Goal: Book appointment/travel/reservation

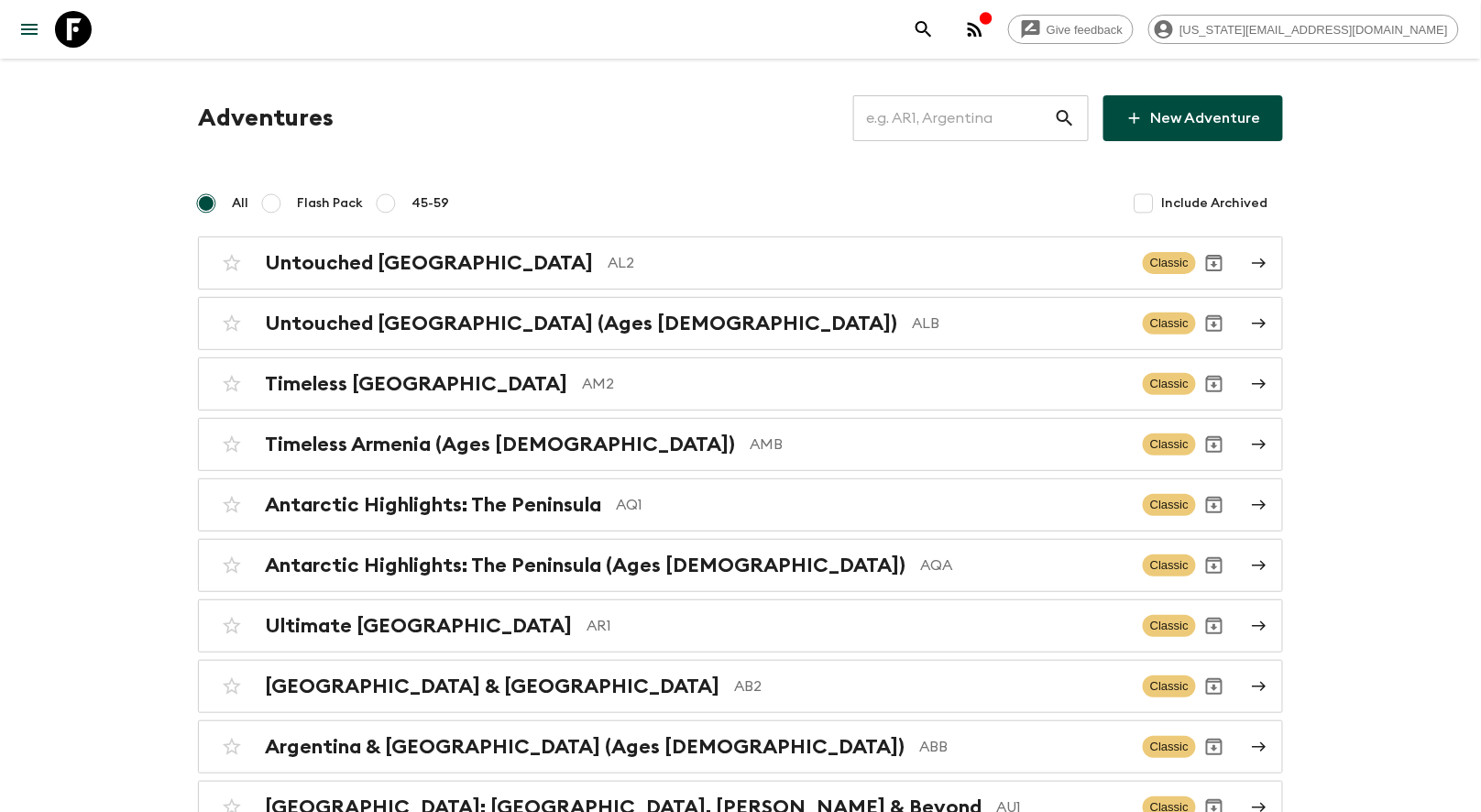
click at [1001, 130] on input "text" at bounding box center [954, 118] width 201 height 52
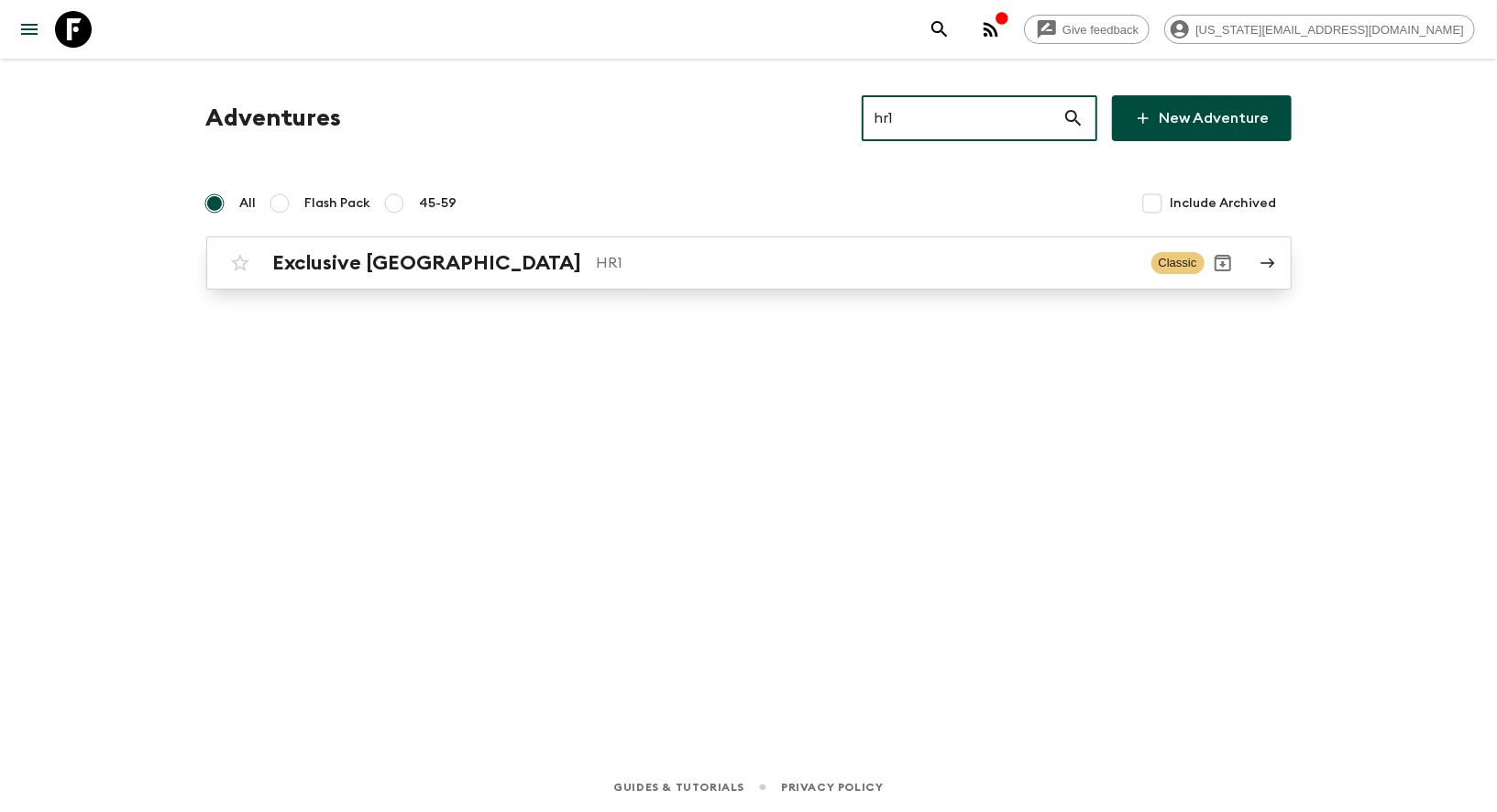
type input "hr1"
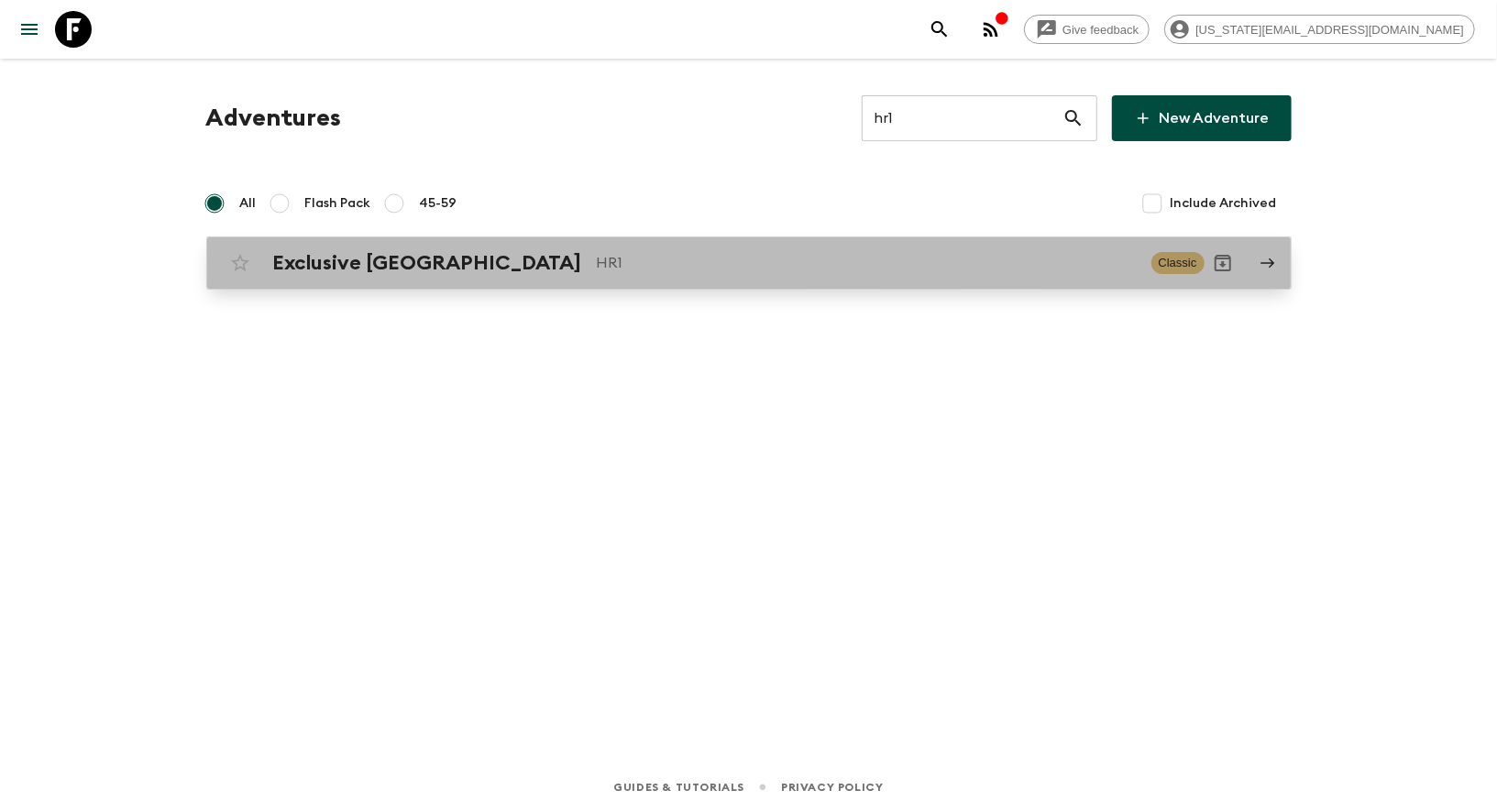
click at [359, 257] on h2 "Exclusive [GEOGRAPHIC_DATA]" at bounding box center [428, 263] width 309 height 23
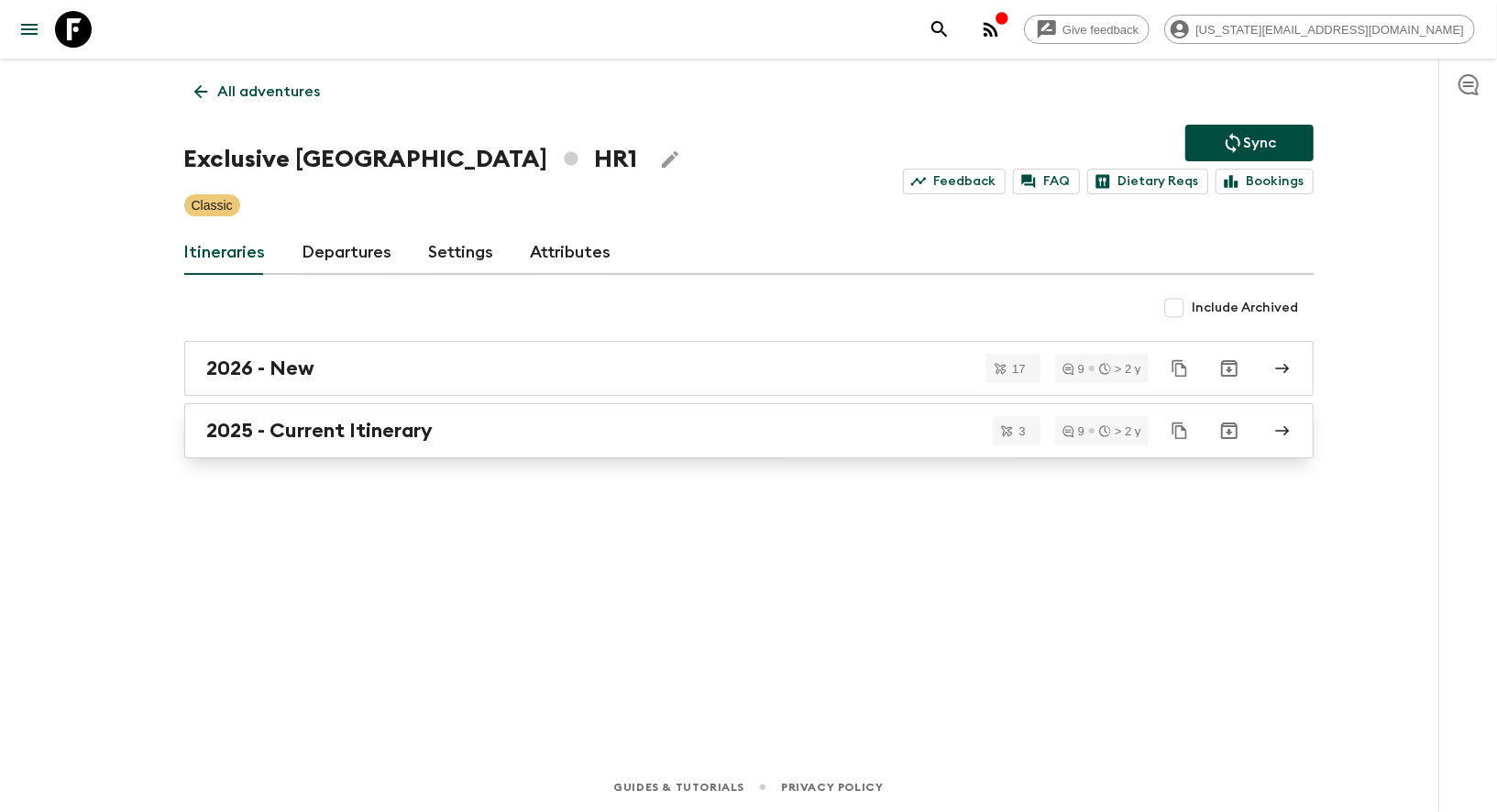
click at [249, 419] on h2 "2025 - Current Itinerary" at bounding box center [320, 430] width 227 height 23
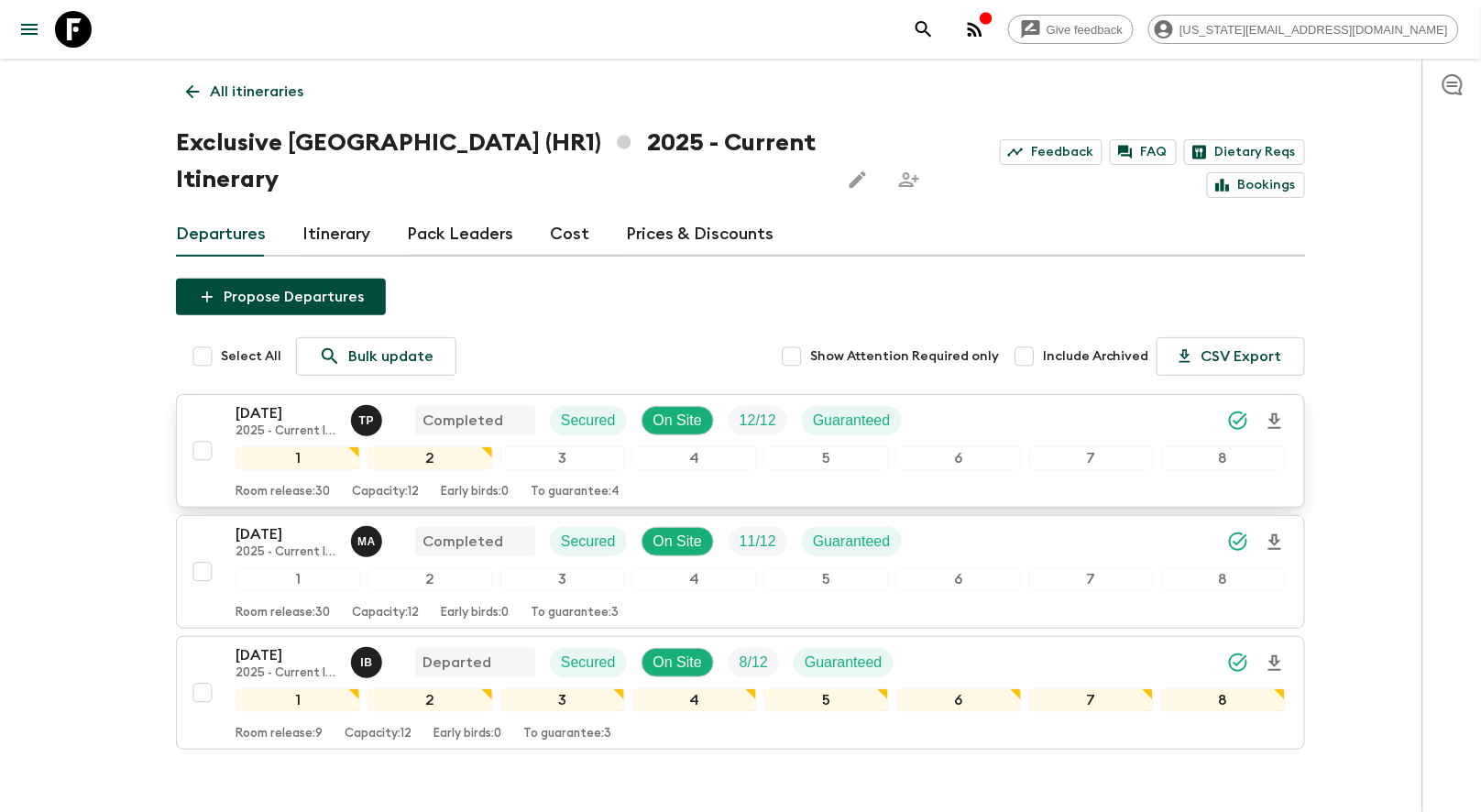
click at [266, 402] on p "[DATE]" at bounding box center [285, 413] width 101 height 22
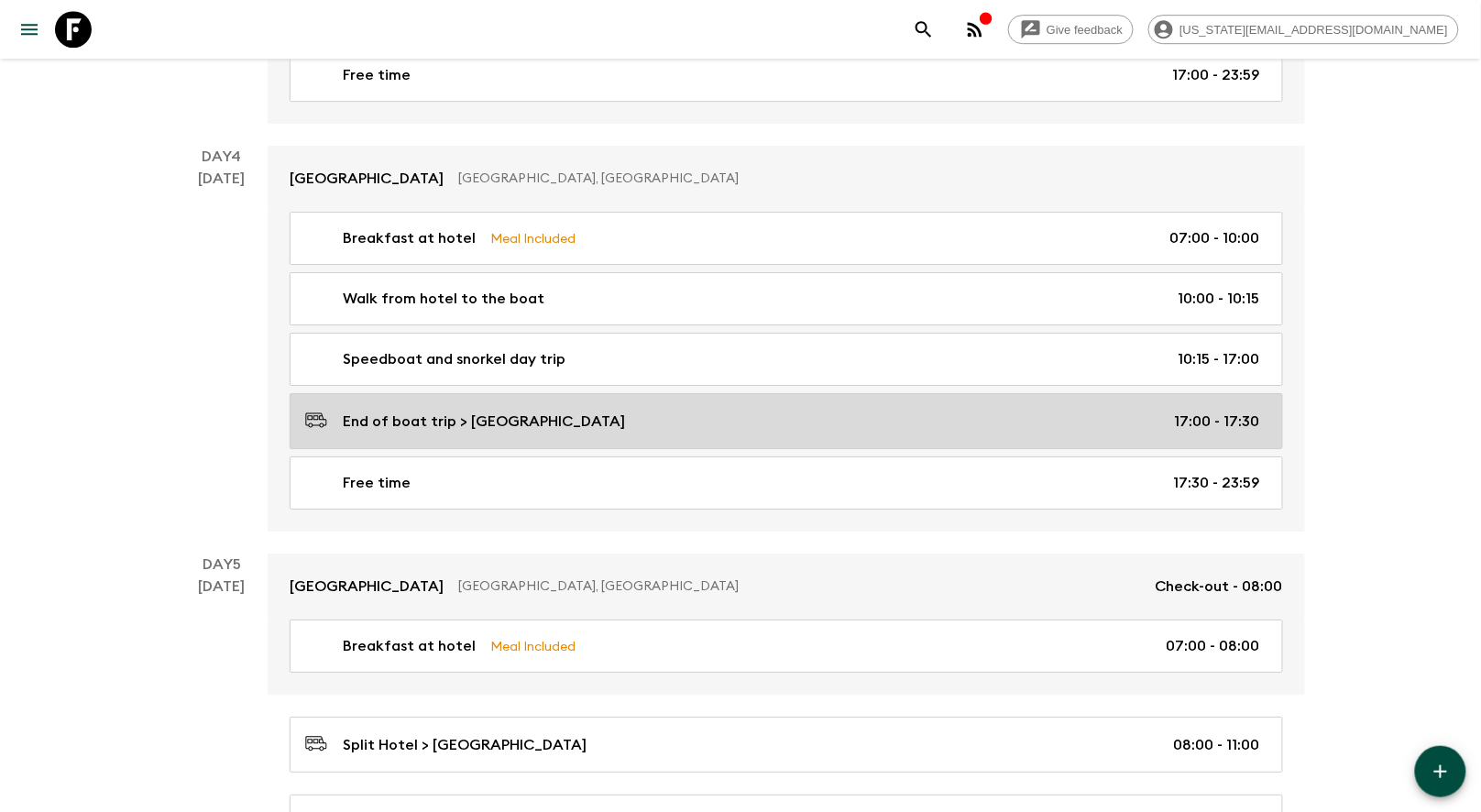
scroll to position [1806, 0]
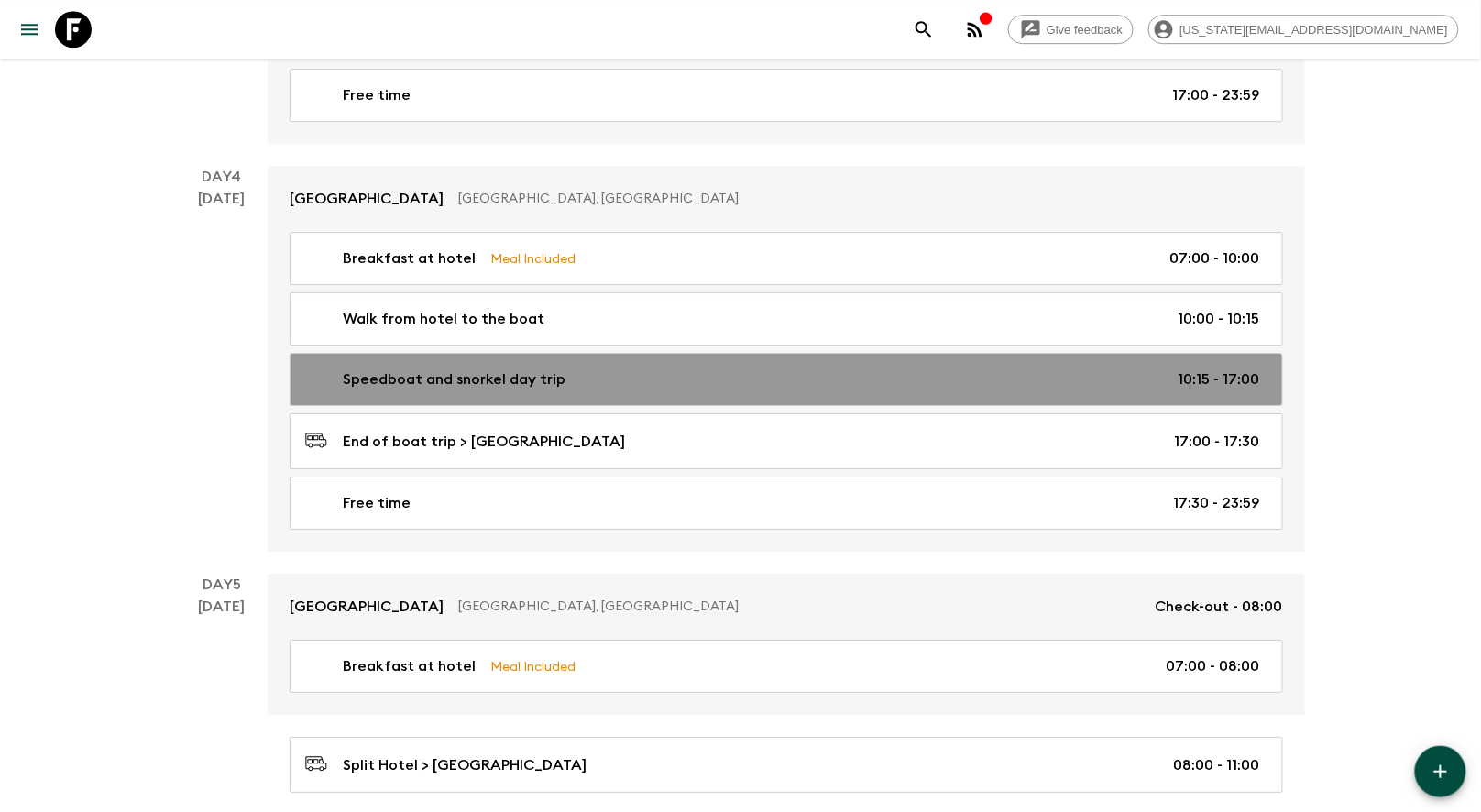
click at [720, 368] on div "Speedboat and snorkel day trip 10:15 - 17:00" at bounding box center [783, 379] width 955 height 22
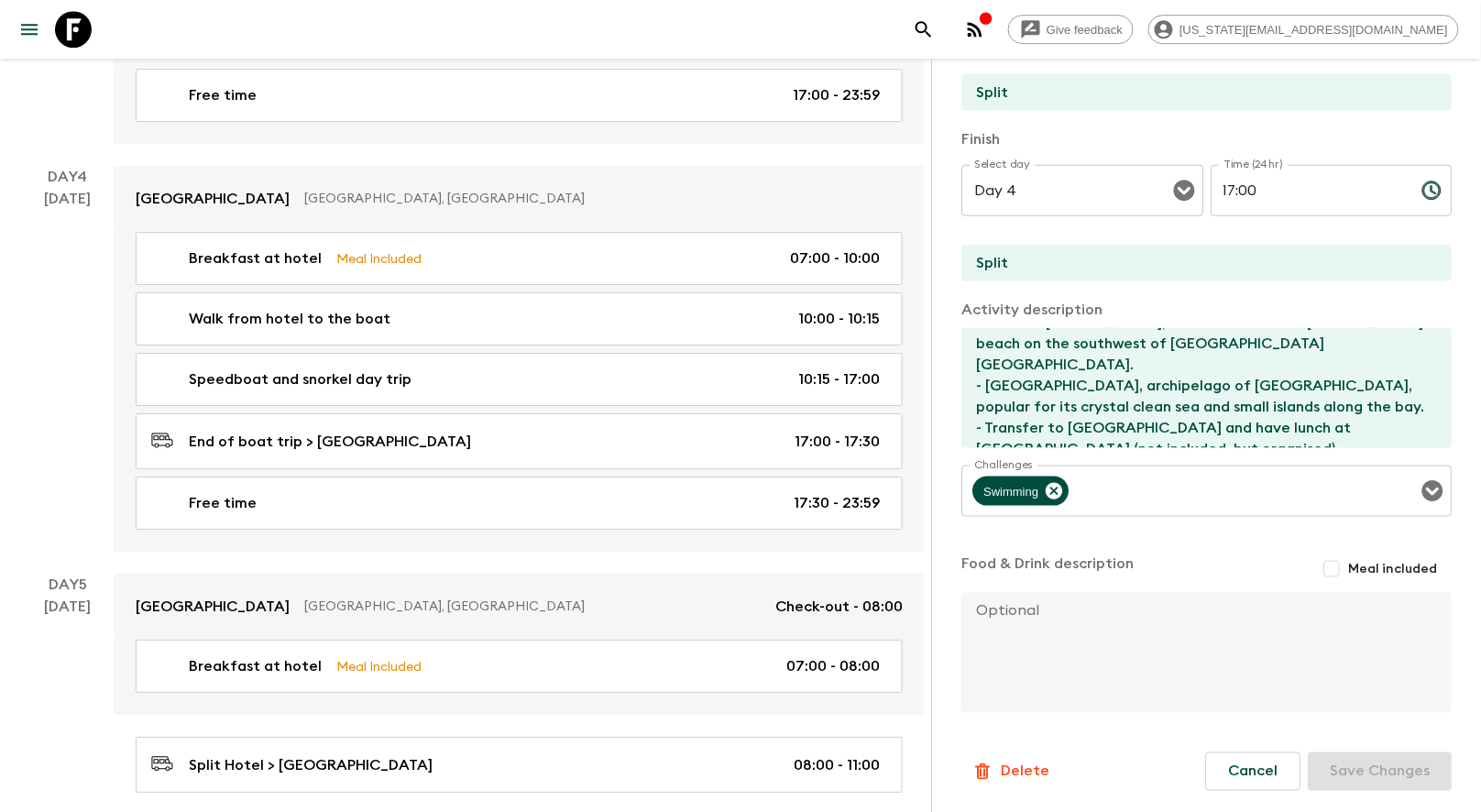
scroll to position [68, 0]
